Goal: Task Accomplishment & Management: Use online tool/utility

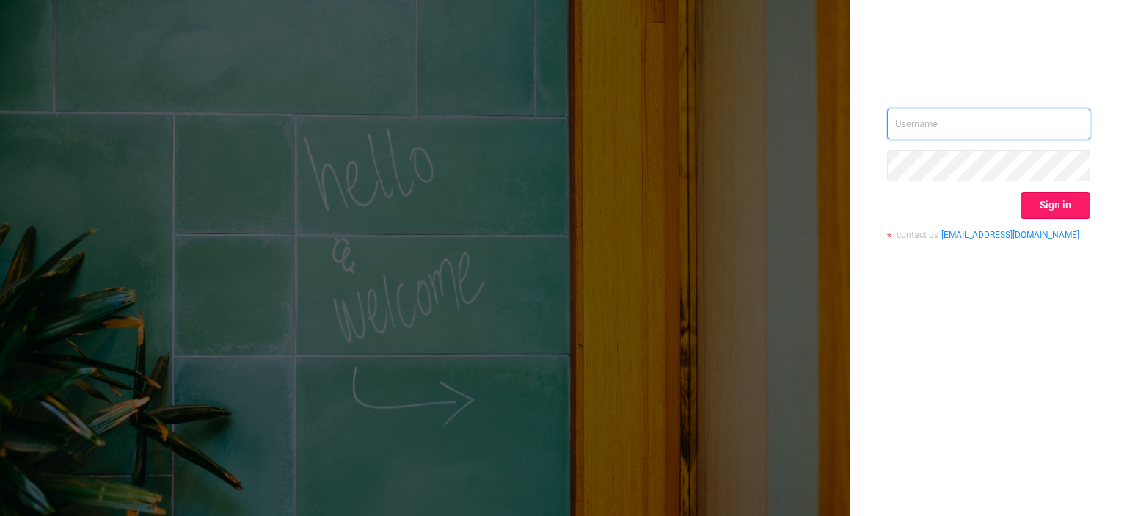
type input "[EMAIL_ADDRESS][DOMAIN_NAME]"
click at [1050, 217] on button "Sign in" at bounding box center [1056, 205] width 70 height 26
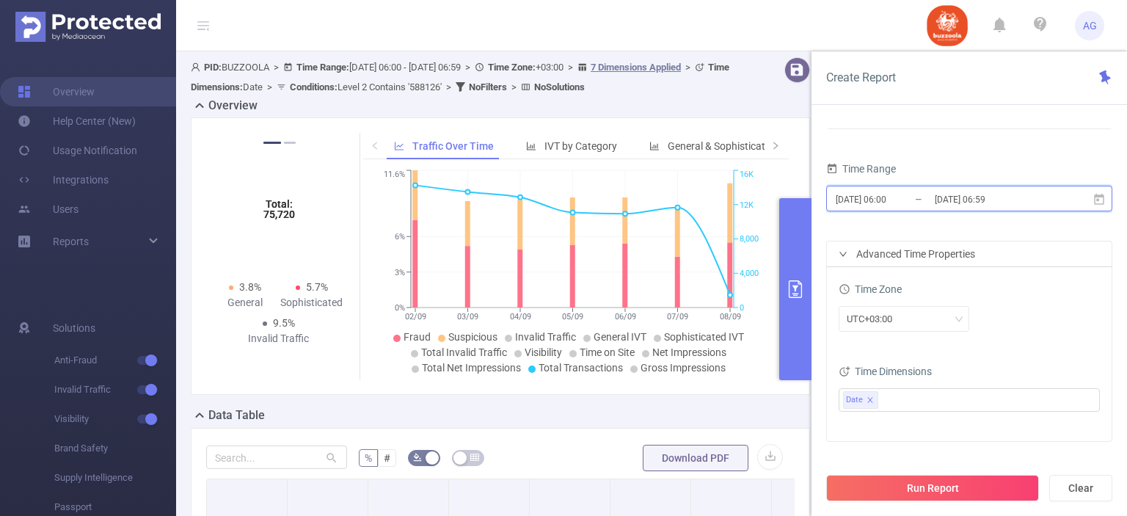
click at [1099, 197] on icon at bounding box center [1099, 198] width 10 height 11
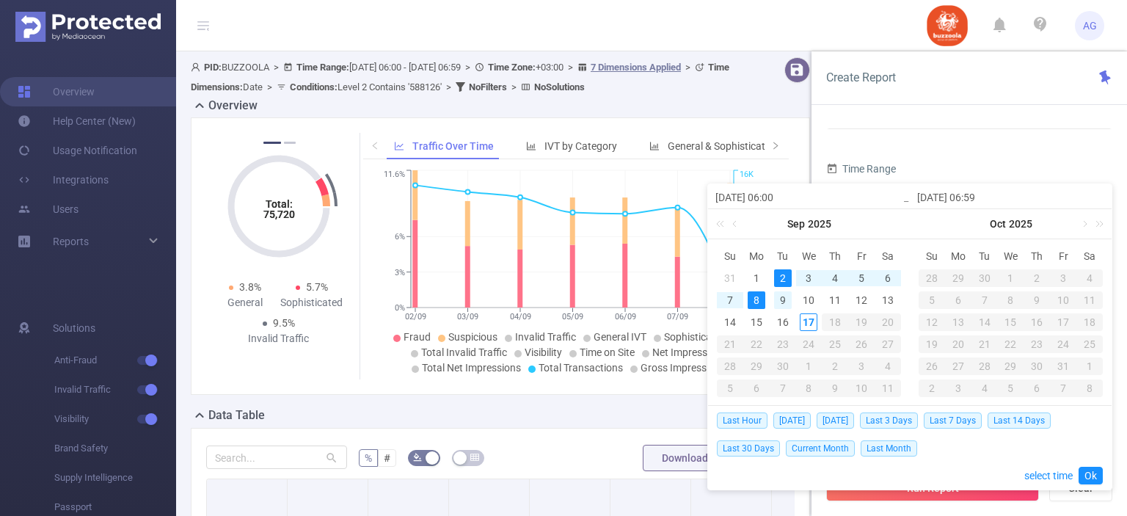
click at [780, 294] on div "9" at bounding box center [783, 300] width 18 height 18
click at [808, 296] on div "10" at bounding box center [809, 300] width 18 height 18
type input "[DATE] 06:00"
type input "[DATE] 06:59"
type input "[DATE] 06:00"
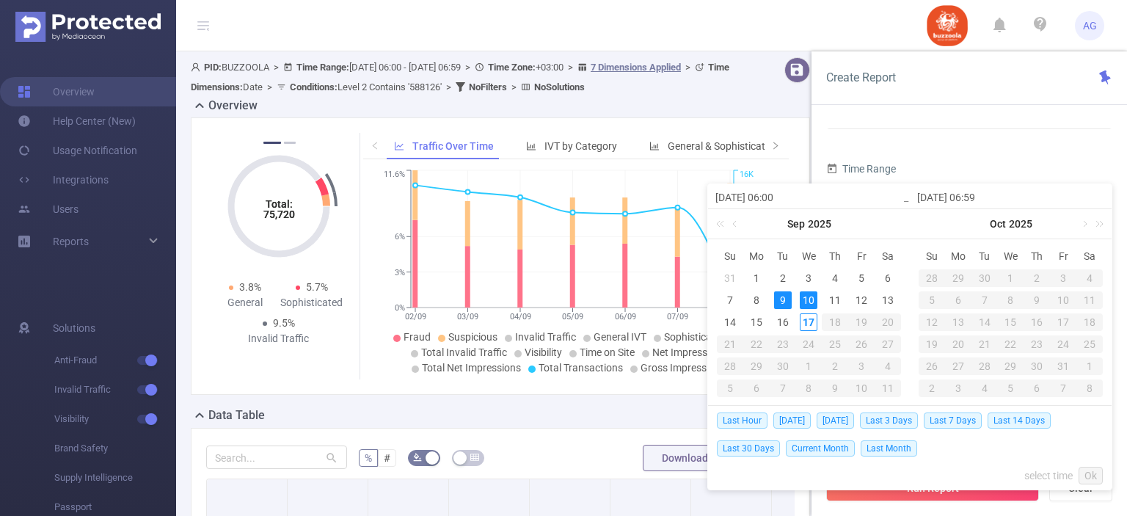
type input "[DATE] 06:59"
click at [786, 319] on div "16" at bounding box center [783, 322] width 18 height 18
click at [802, 305] on div "10" at bounding box center [809, 300] width 18 height 18
type input "[DATE] 06:00"
type input "[DATE] 06:59"
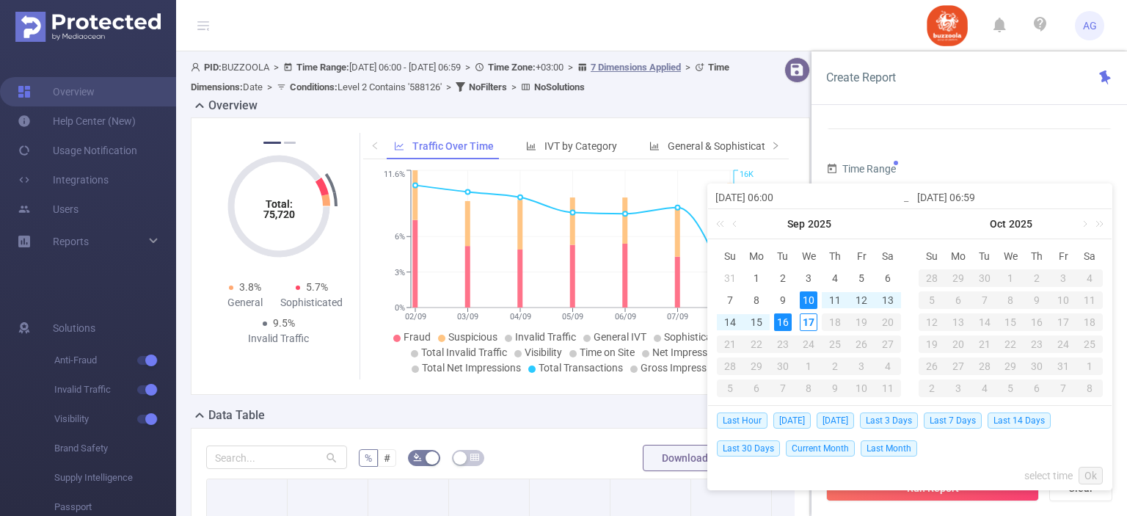
type input "[DATE] 06:00"
type input "[DATE] 06:59"
click at [1092, 478] on link "Ok" at bounding box center [1091, 476] width 24 height 18
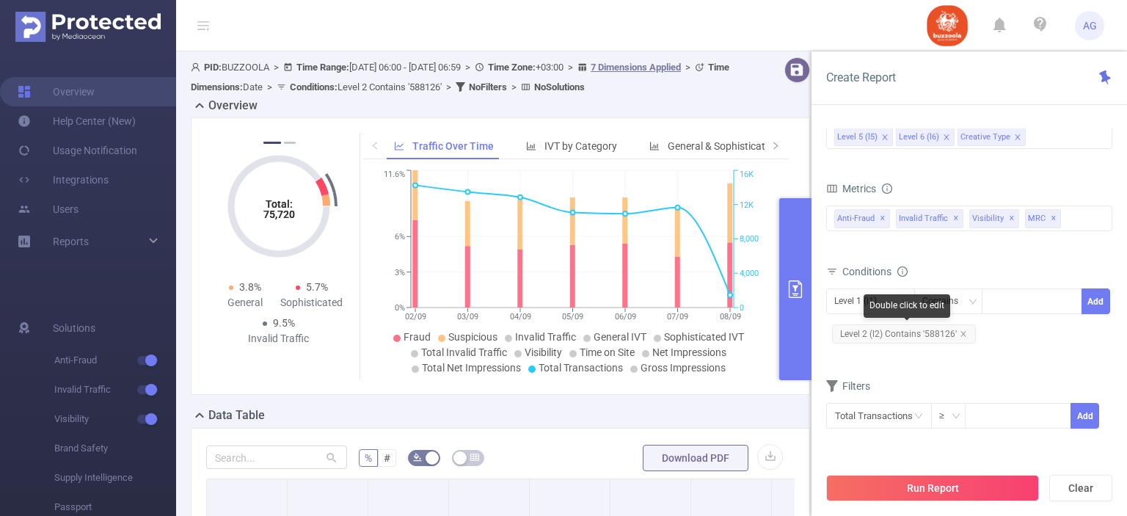
click at [922, 337] on span "Level 2 (l2) Contains '588126'" at bounding box center [904, 333] width 144 height 19
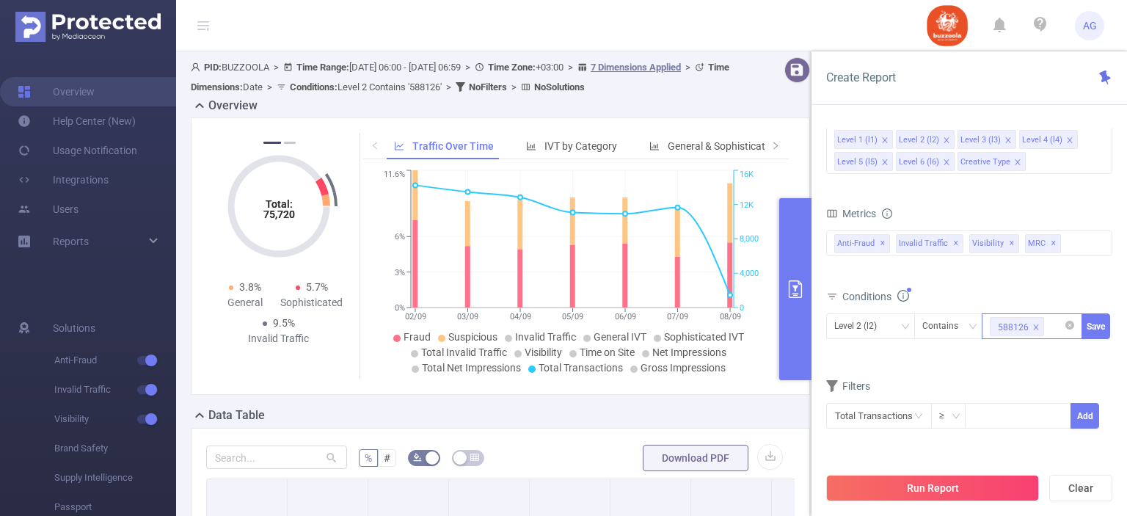
click at [1036, 322] on span at bounding box center [1036, 327] width 7 height 16
click at [1036, 322] on div at bounding box center [1032, 326] width 84 height 24
paste input "583576"
type input "583576"
click at [1028, 351] on li "583576" at bounding box center [1032, 354] width 101 height 23
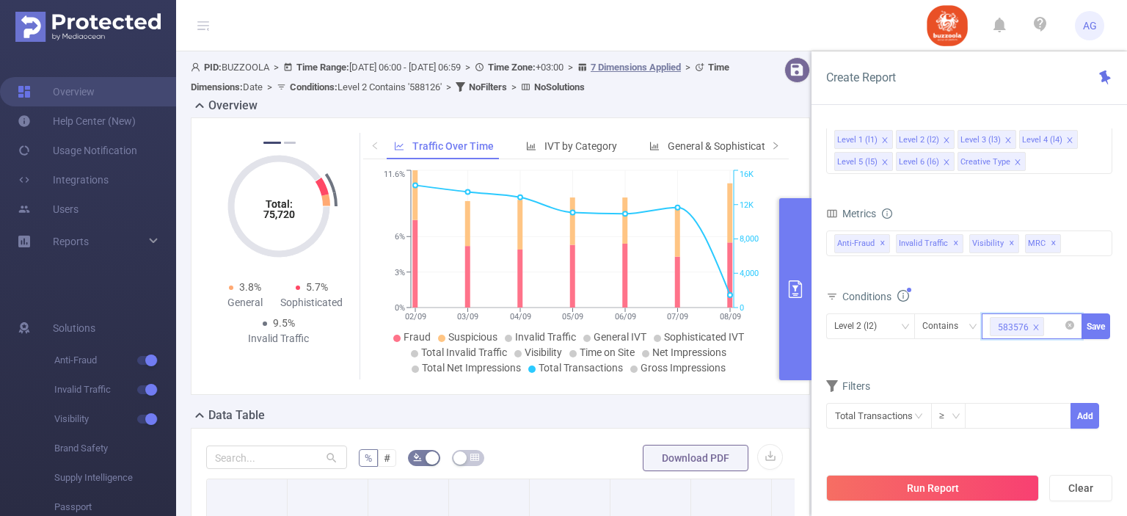
paste input "585798"
type input "585798"
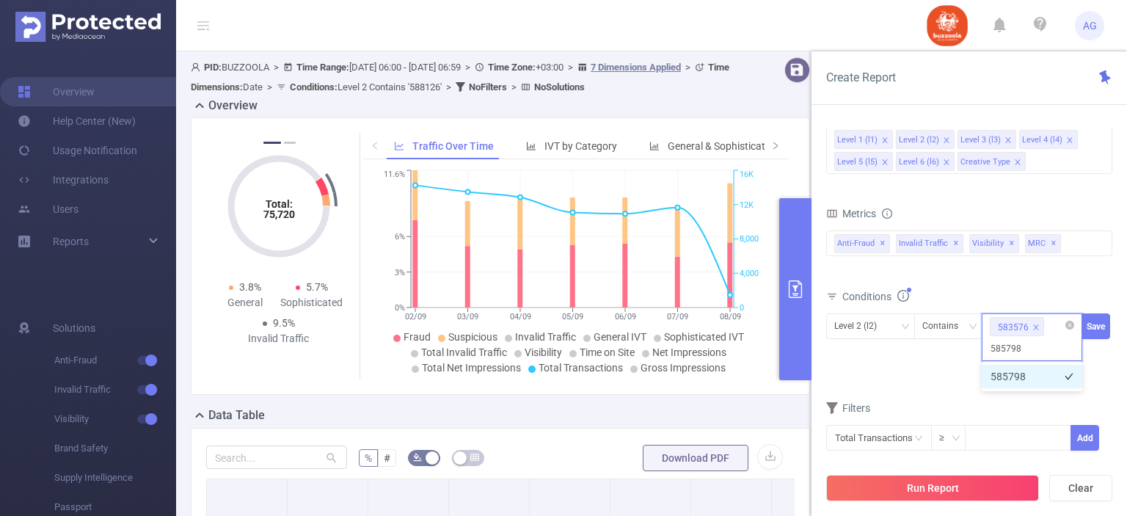
click at [1013, 372] on li "585798" at bounding box center [1032, 376] width 101 height 23
paste input "587998"
type input "587998"
click at [1031, 383] on li "587998" at bounding box center [1032, 376] width 101 height 23
click at [1101, 322] on button "Save" at bounding box center [1096, 326] width 29 height 26
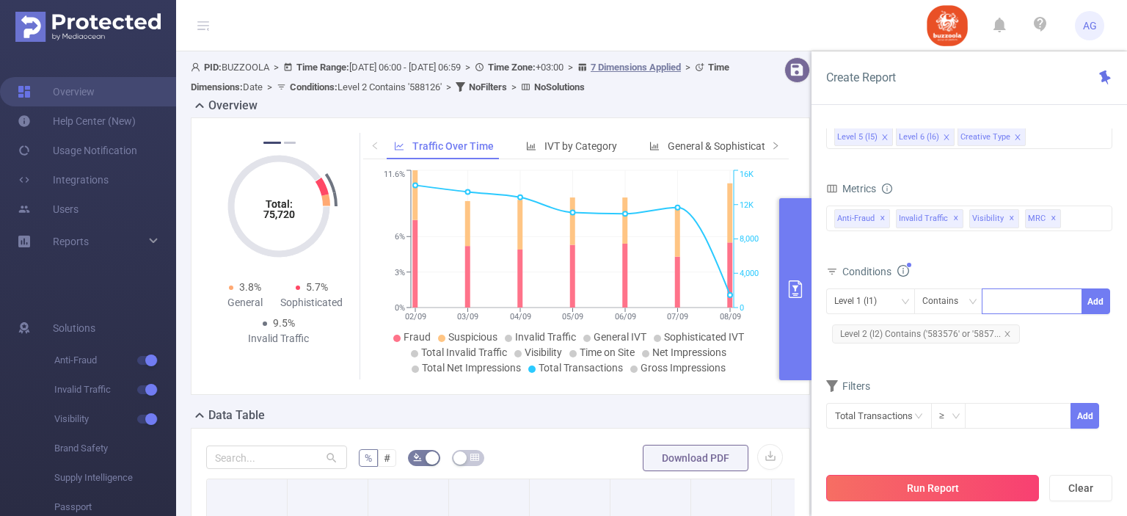
click at [966, 487] on button "Run Report" at bounding box center [933, 488] width 213 height 26
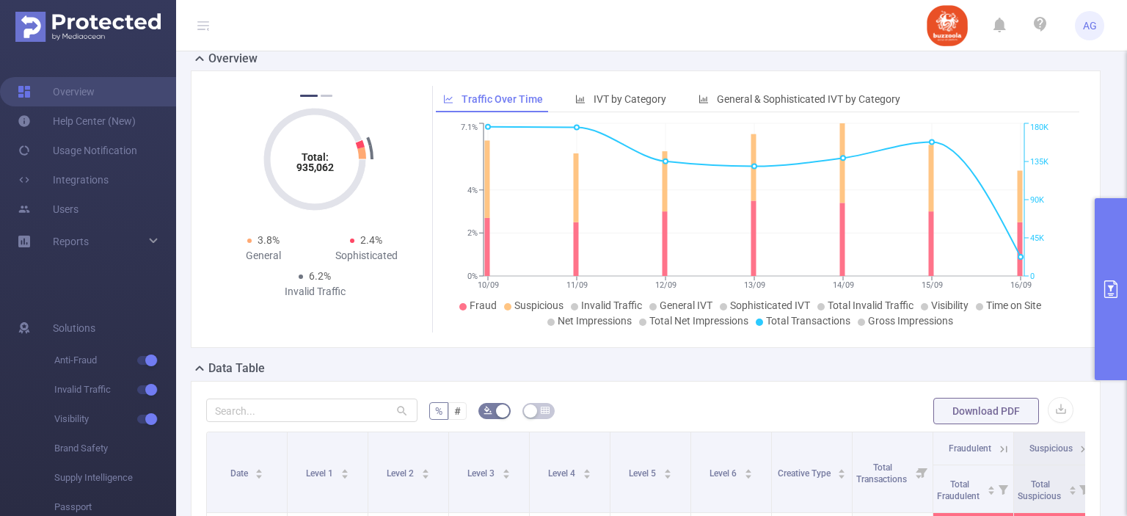
scroll to position [47, 0]
click at [1051, 405] on button "button" at bounding box center [1061, 410] width 26 height 26
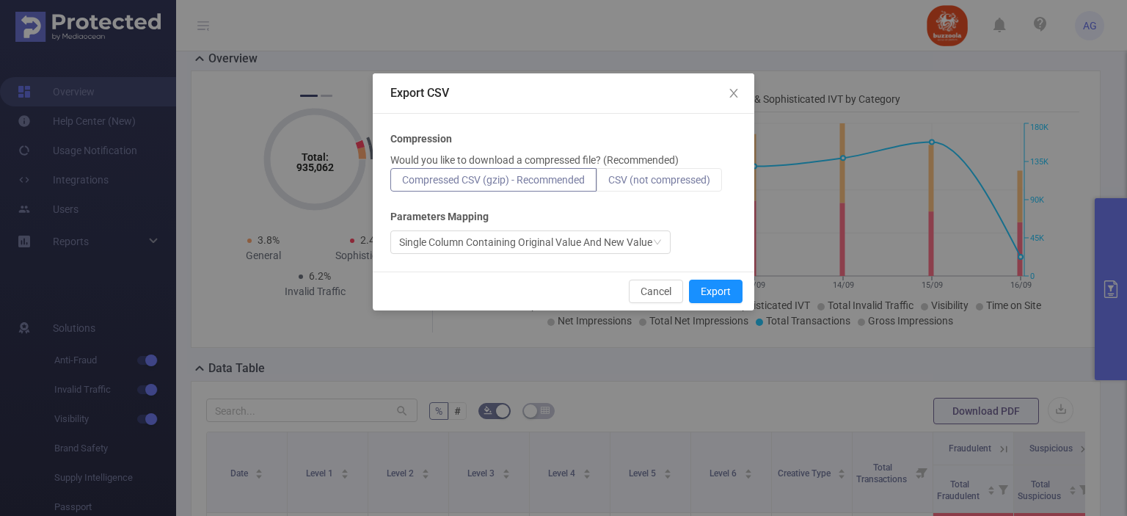
click at [661, 180] on span "CSV (not compressed)" at bounding box center [660, 180] width 102 height 12
click at [609, 184] on input "CSV (not compressed)" at bounding box center [609, 184] width 0 height 0
click at [725, 284] on button "Export" at bounding box center [716, 291] width 54 height 23
